Goal: Task Accomplishment & Management: Complete application form

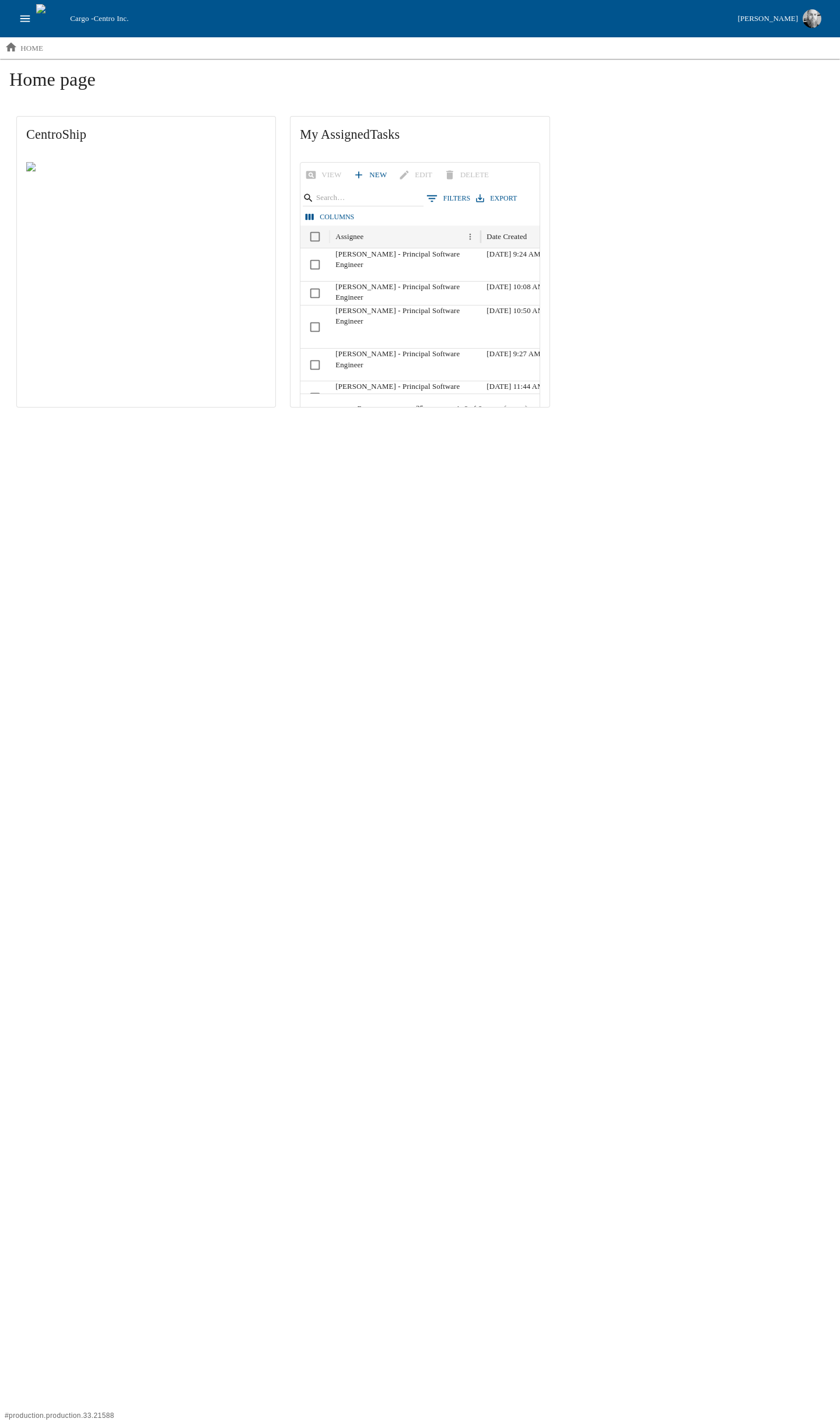
click at [25, 19] on icon "open drawer" at bounding box center [25, 19] width 13 height 13
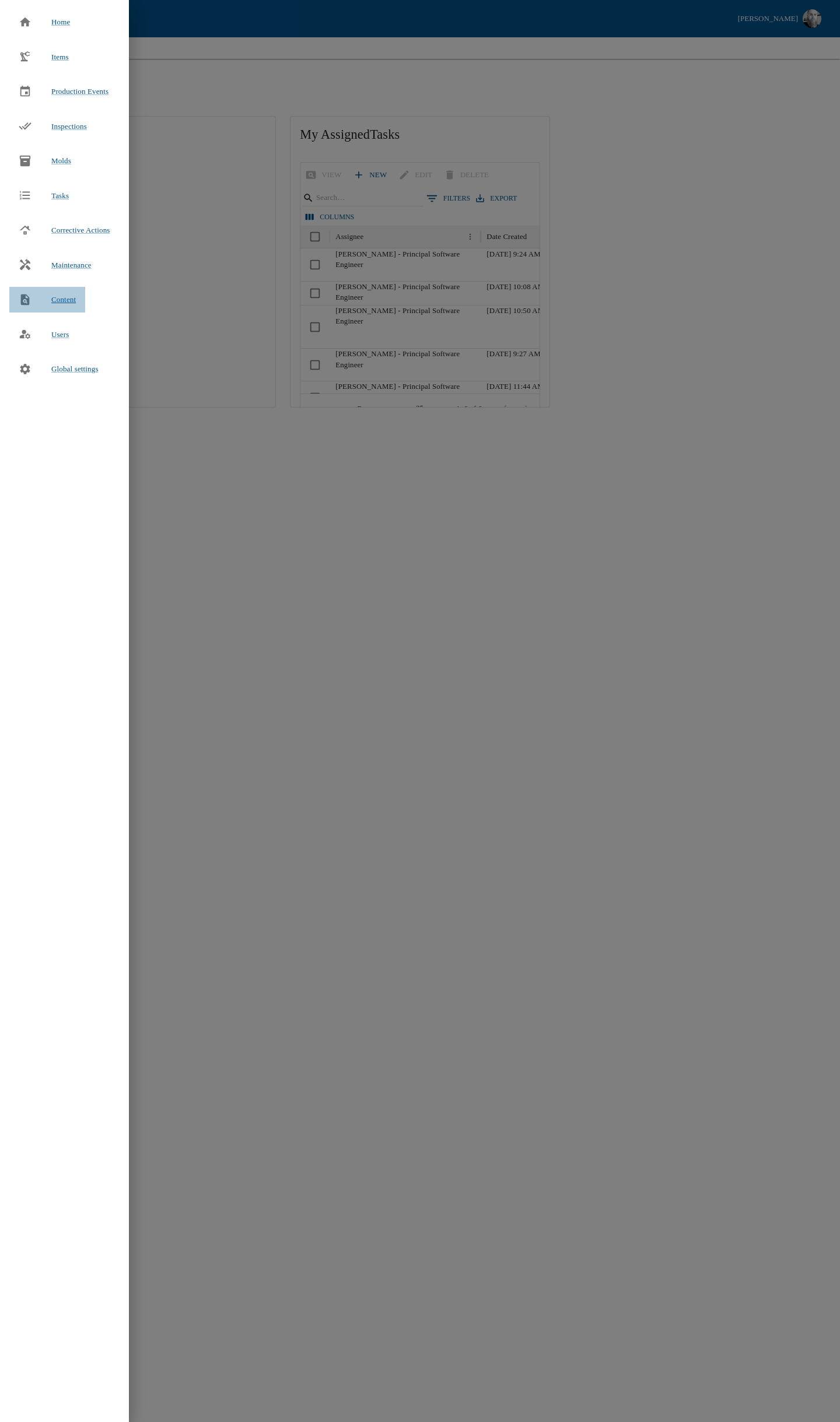
click at [55, 297] on span "Content" at bounding box center [63, 299] width 25 height 12
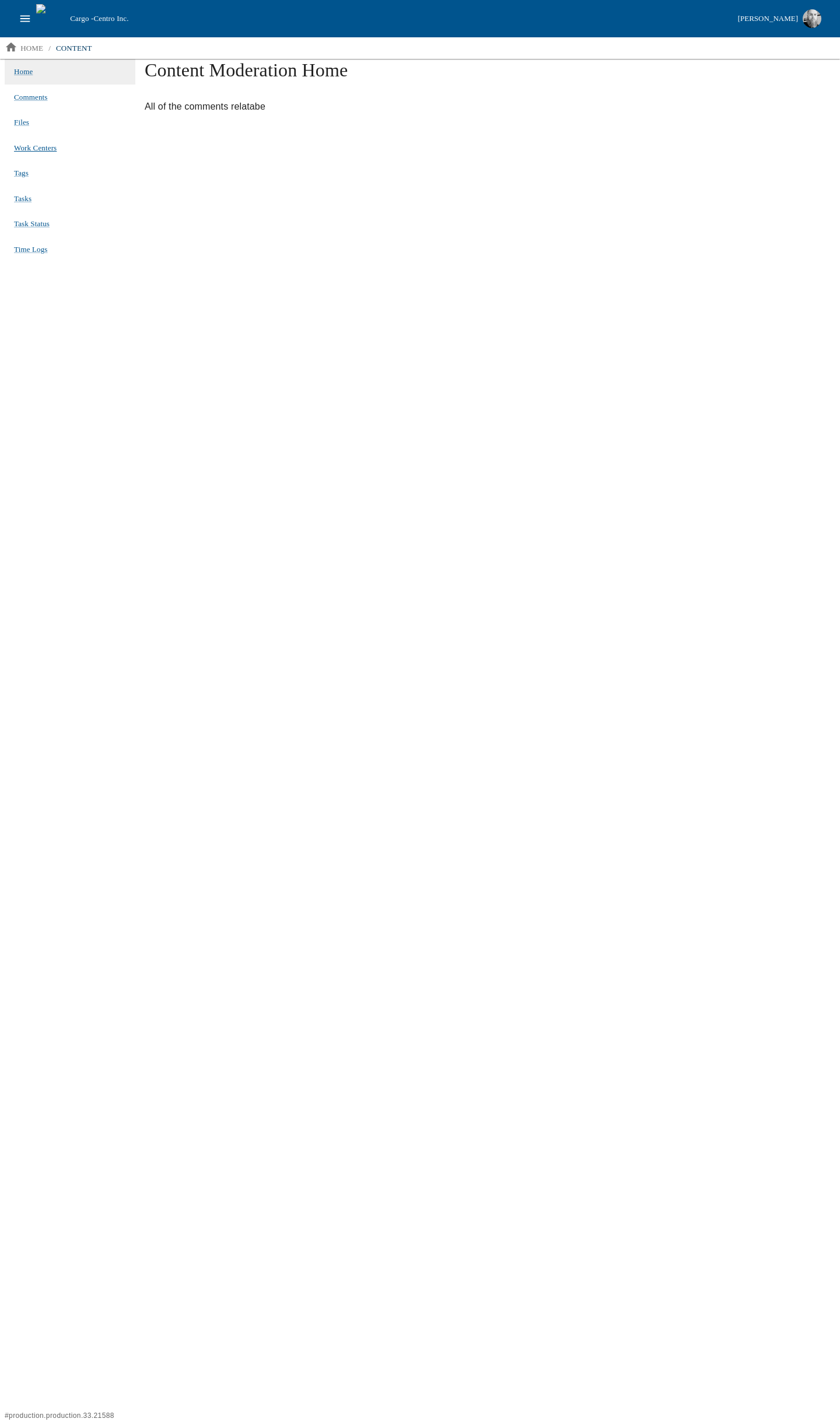
click at [34, 144] on span "Work Centers" at bounding box center [35, 148] width 42 height 9
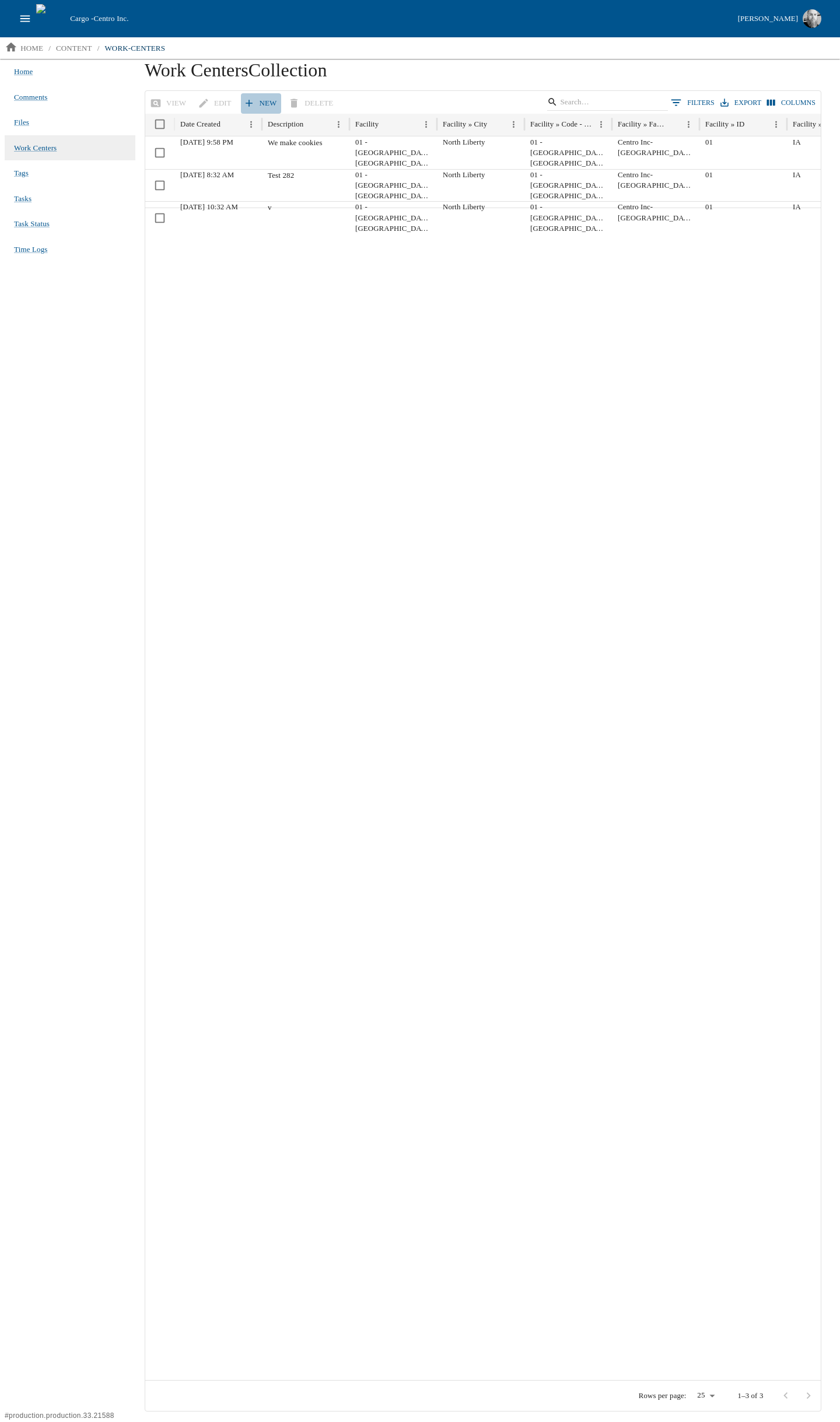
click at [266, 101] on button "New" at bounding box center [262, 103] width 41 height 20
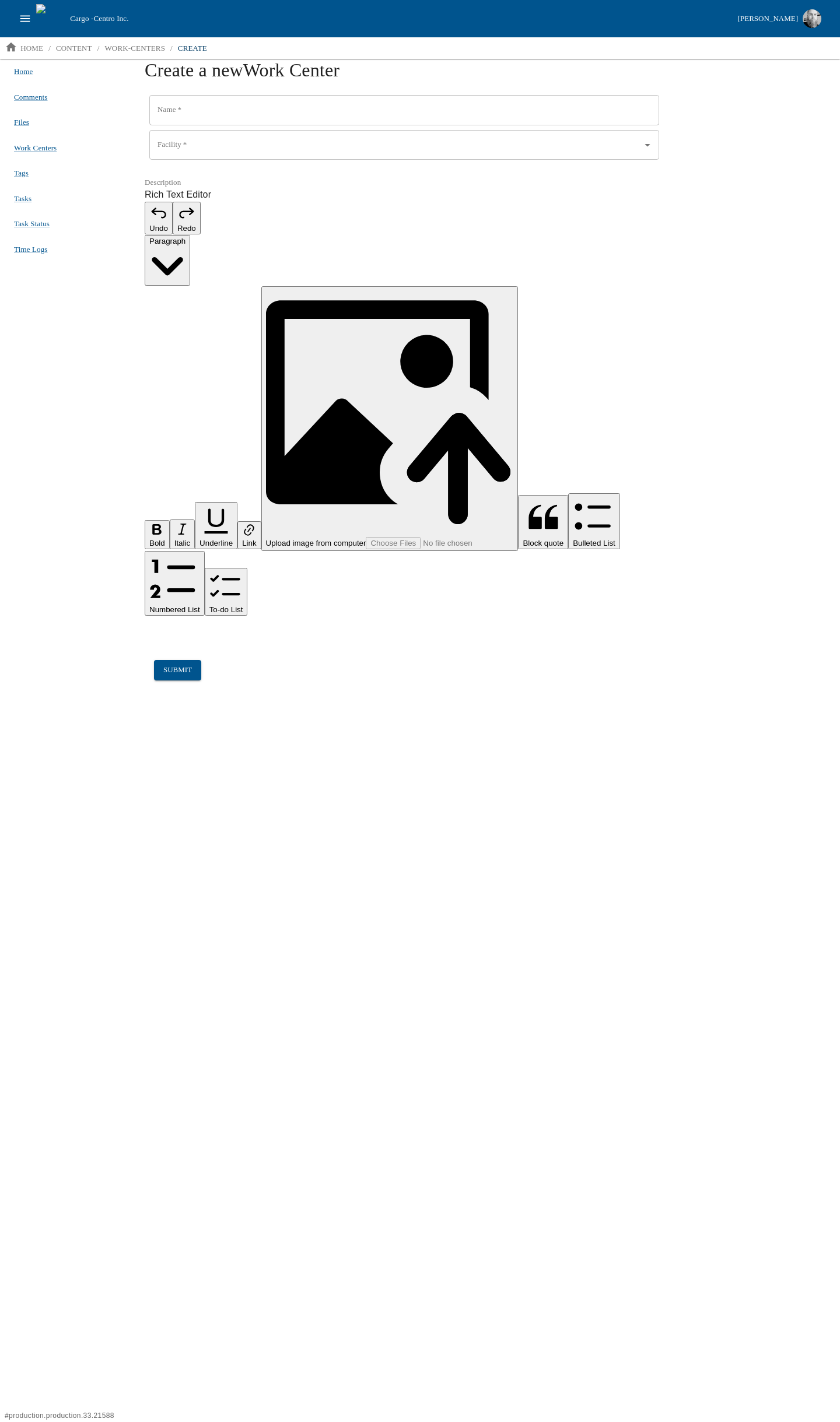
click at [25, 19] on icon "open drawer" at bounding box center [25, 19] width 13 height 13
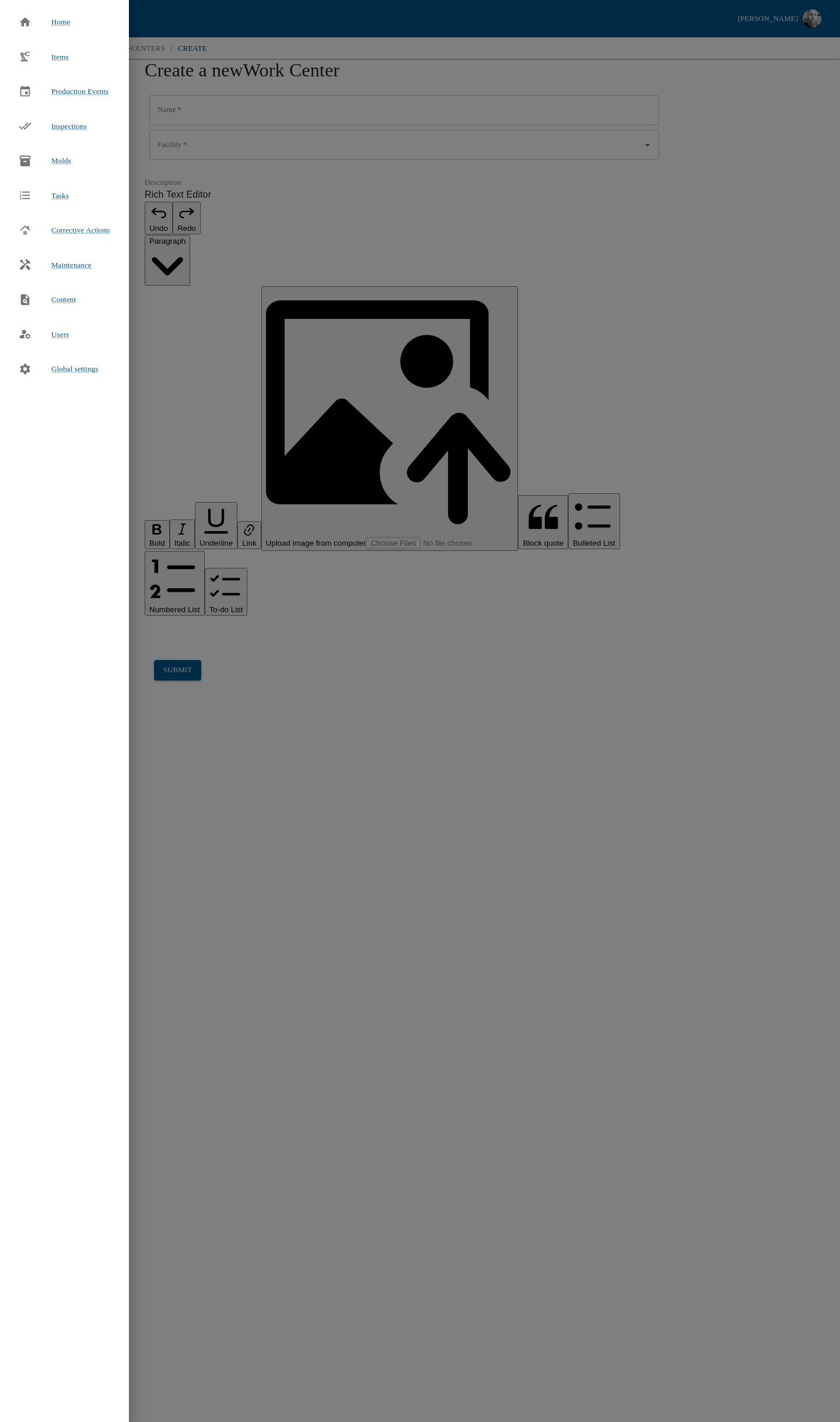
click at [73, 232] on span "Corrective Actions" at bounding box center [80, 230] width 59 height 9
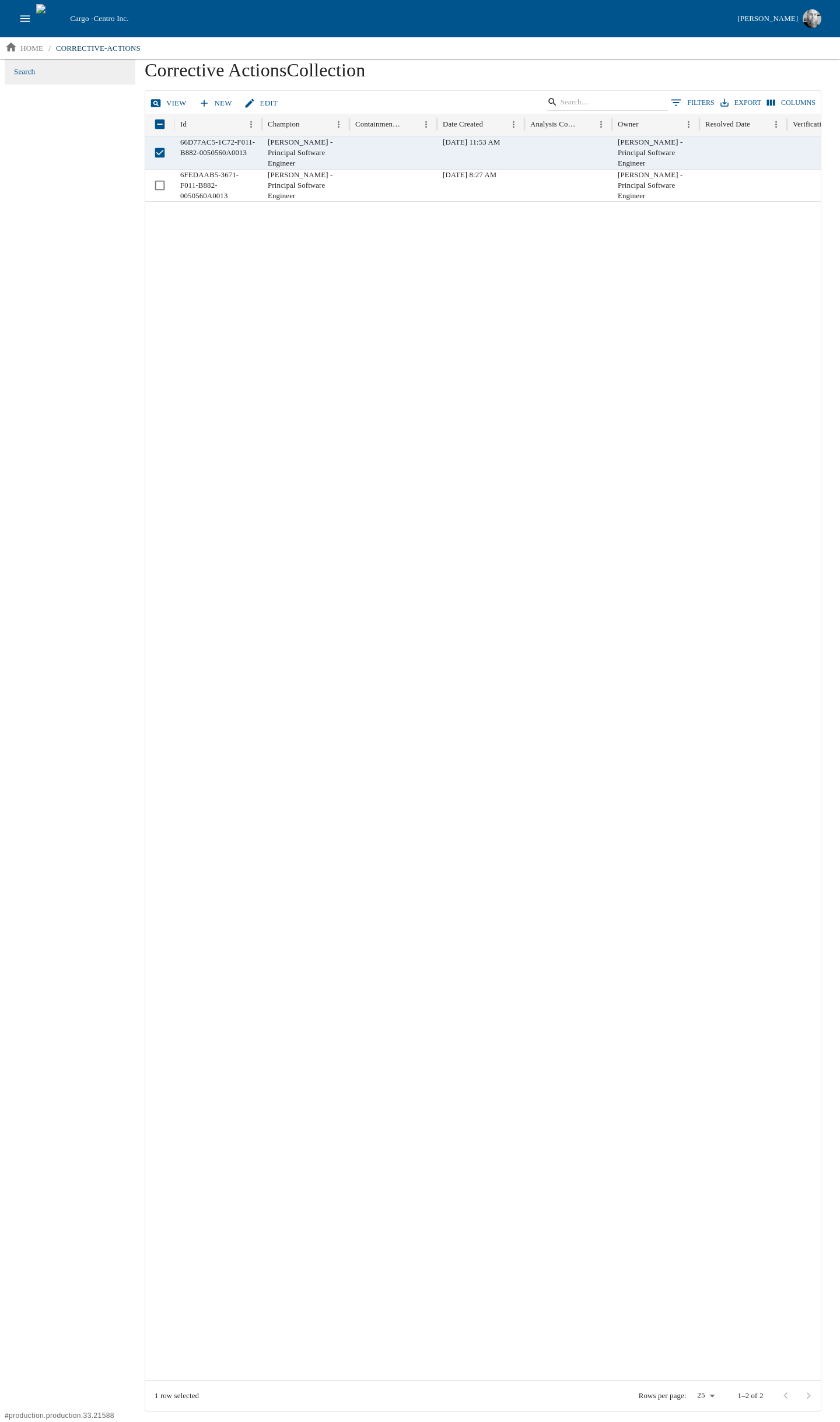
click at [164, 95] on link "View" at bounding box center [170, 103] width 44 height 20
click at [211, 103] on link "New" at bounding box center [216, 103] width 41 height 20
